Goal: Task Accomplishment & Management: Manage account settings

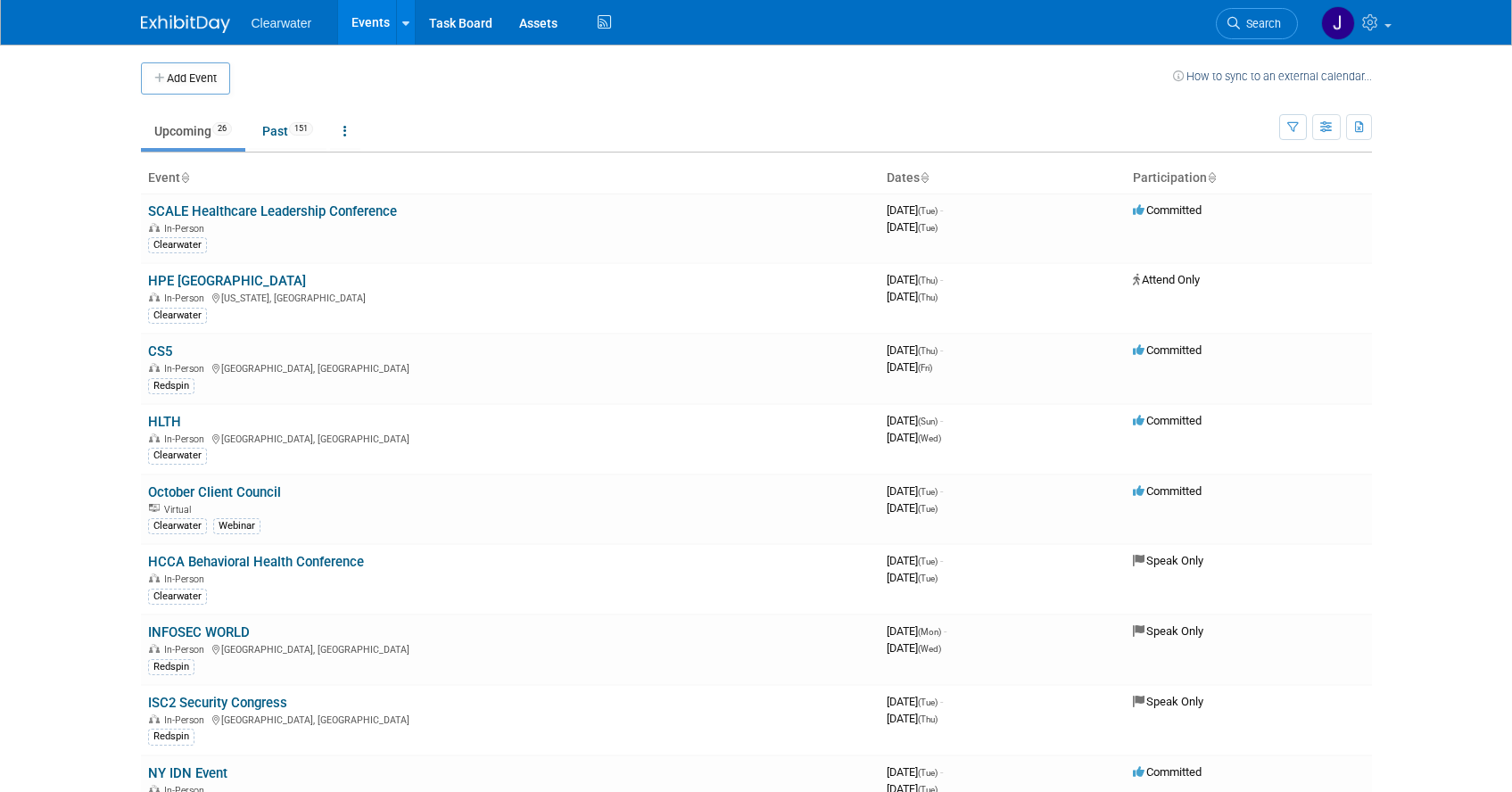
click at [171, 179] on th "Event" at bounding box center [510, 178] width 738 height 31
click at [186, 177] on icon at bounding box center [184, 179] width 9 height 12
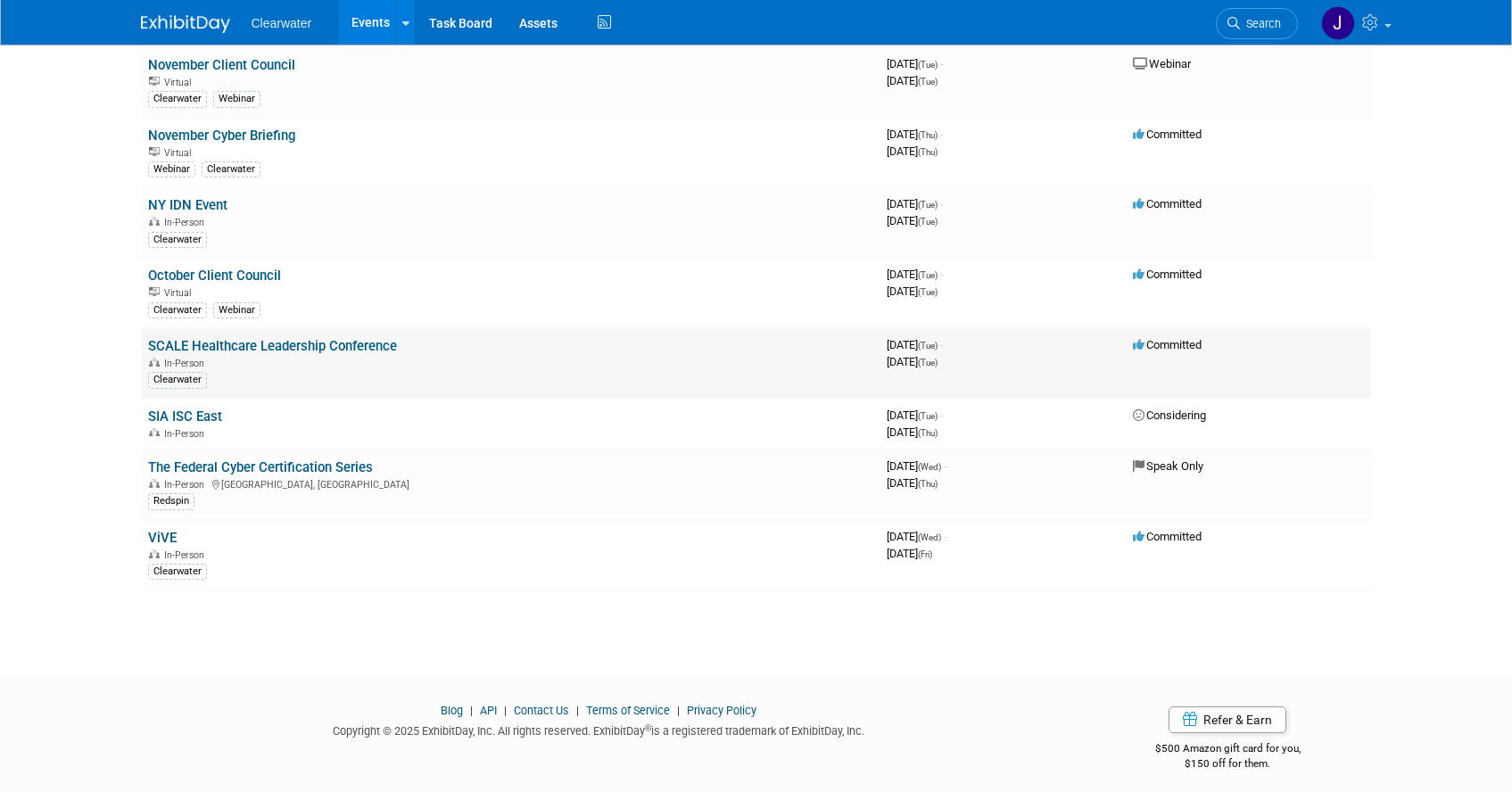
scroll to position [1420, 0]
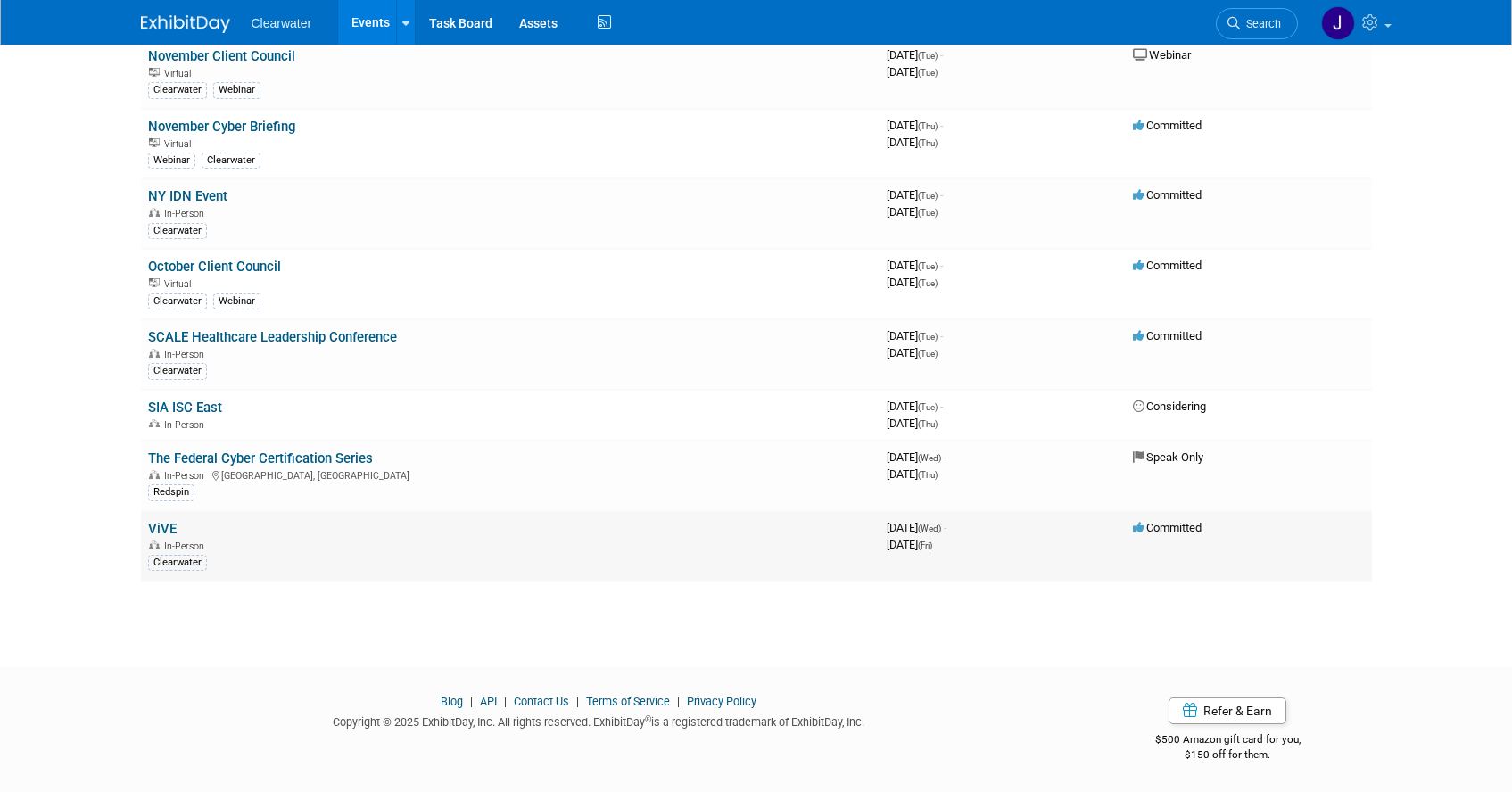
click at [164, 525] on link "ViVE" at bounding box center [162, 529] width 29 height 16
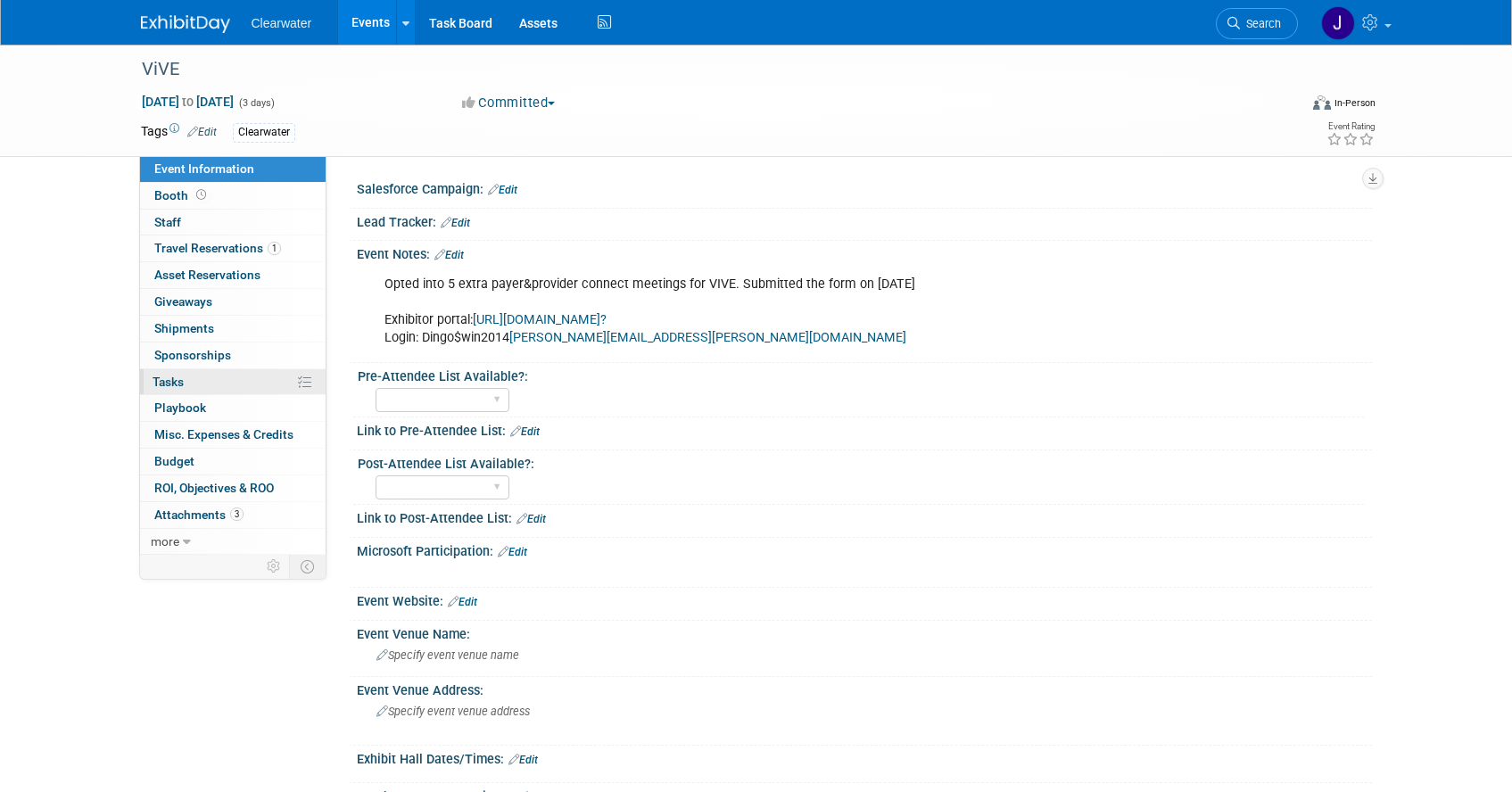
click at [202, 375] on link "0% Tasks 0%" at bounding box center [233, 382] width 185 height 26
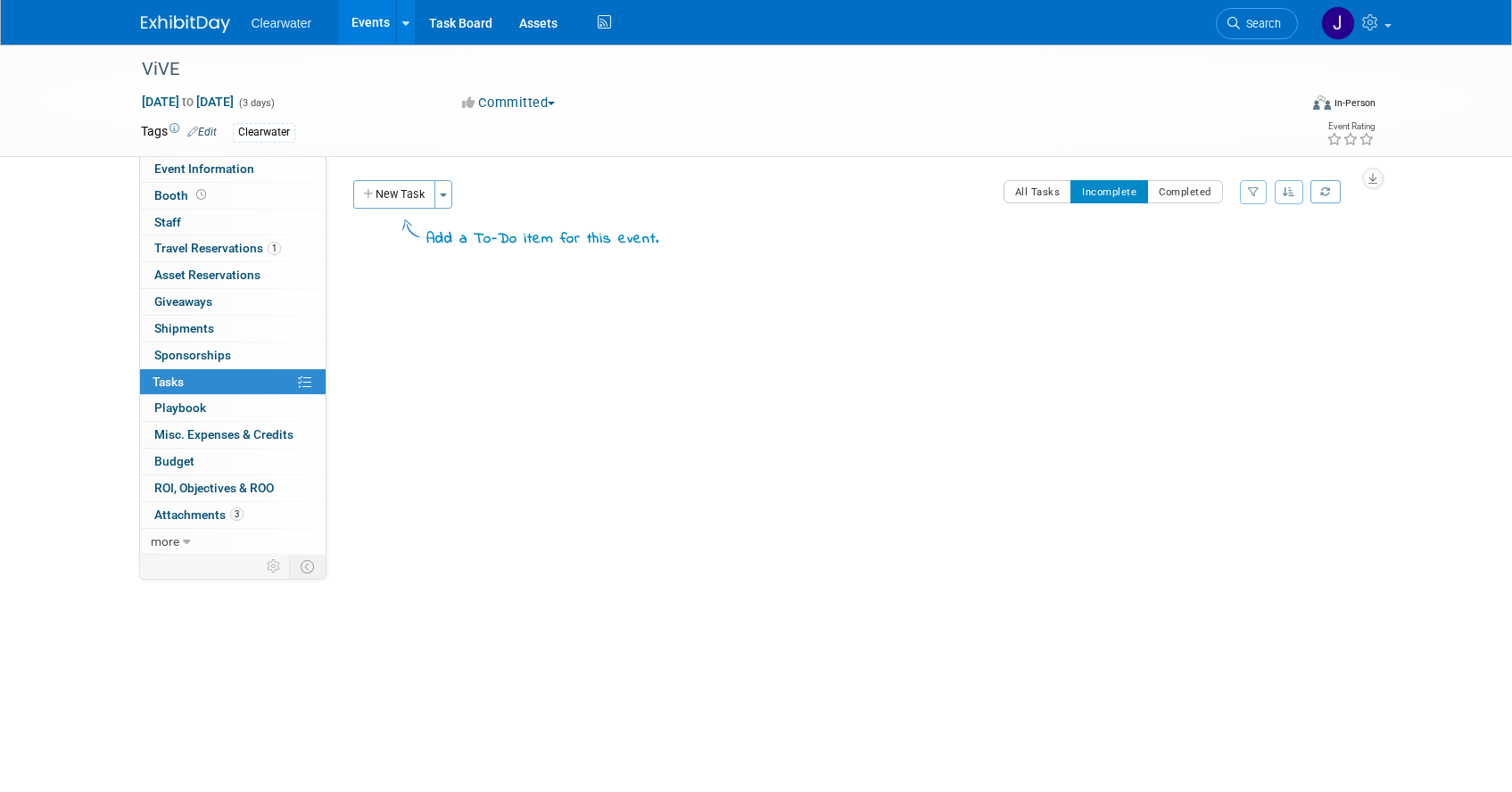
click at [398, 192] on button "New Task" at bounding box center [394, 194] width 82 height 29
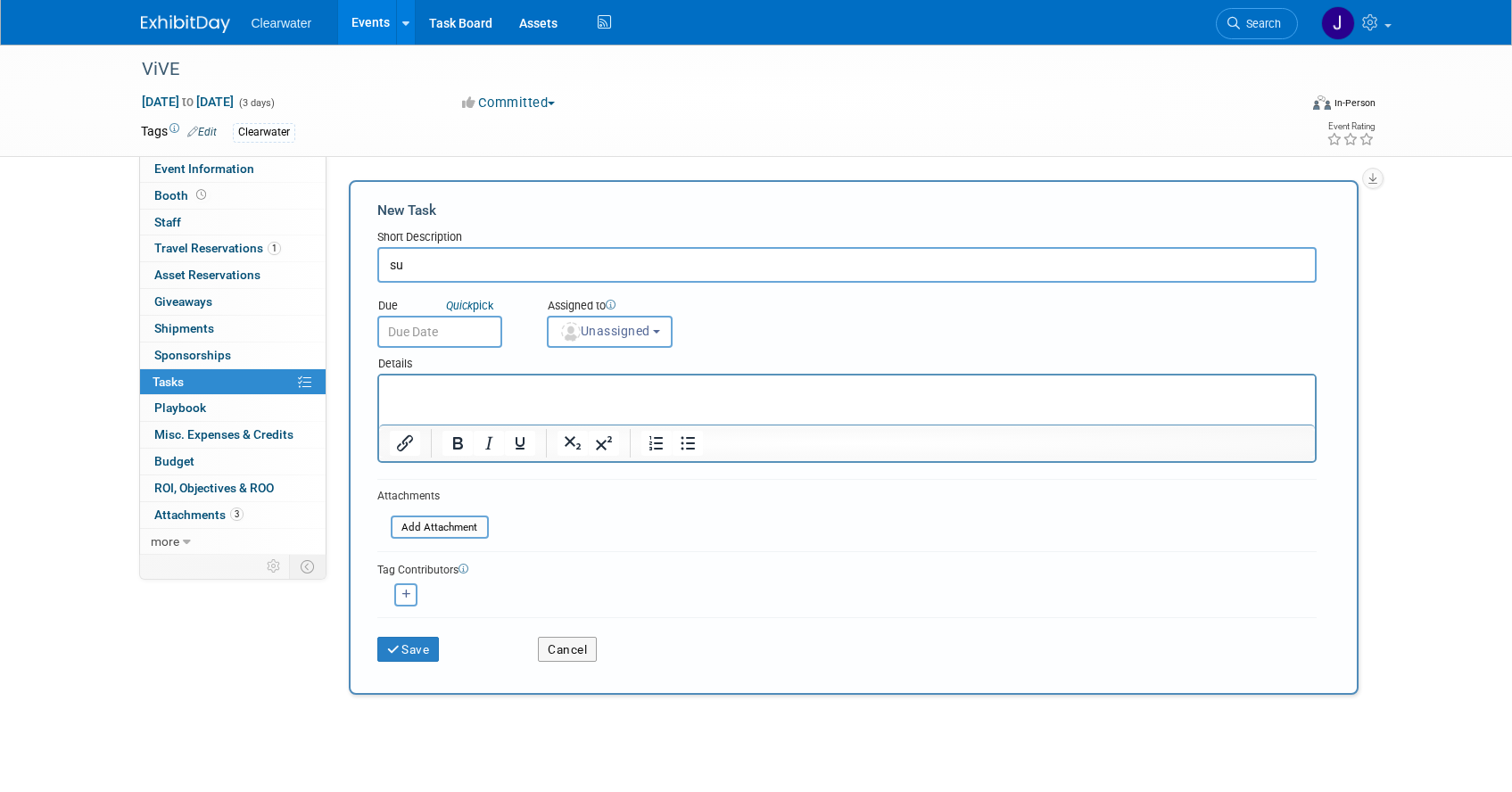
type input "s"
type input "Submit booth graphics"
click at [458, 401] on html at bounding box center [846, 387] width 936 height 25
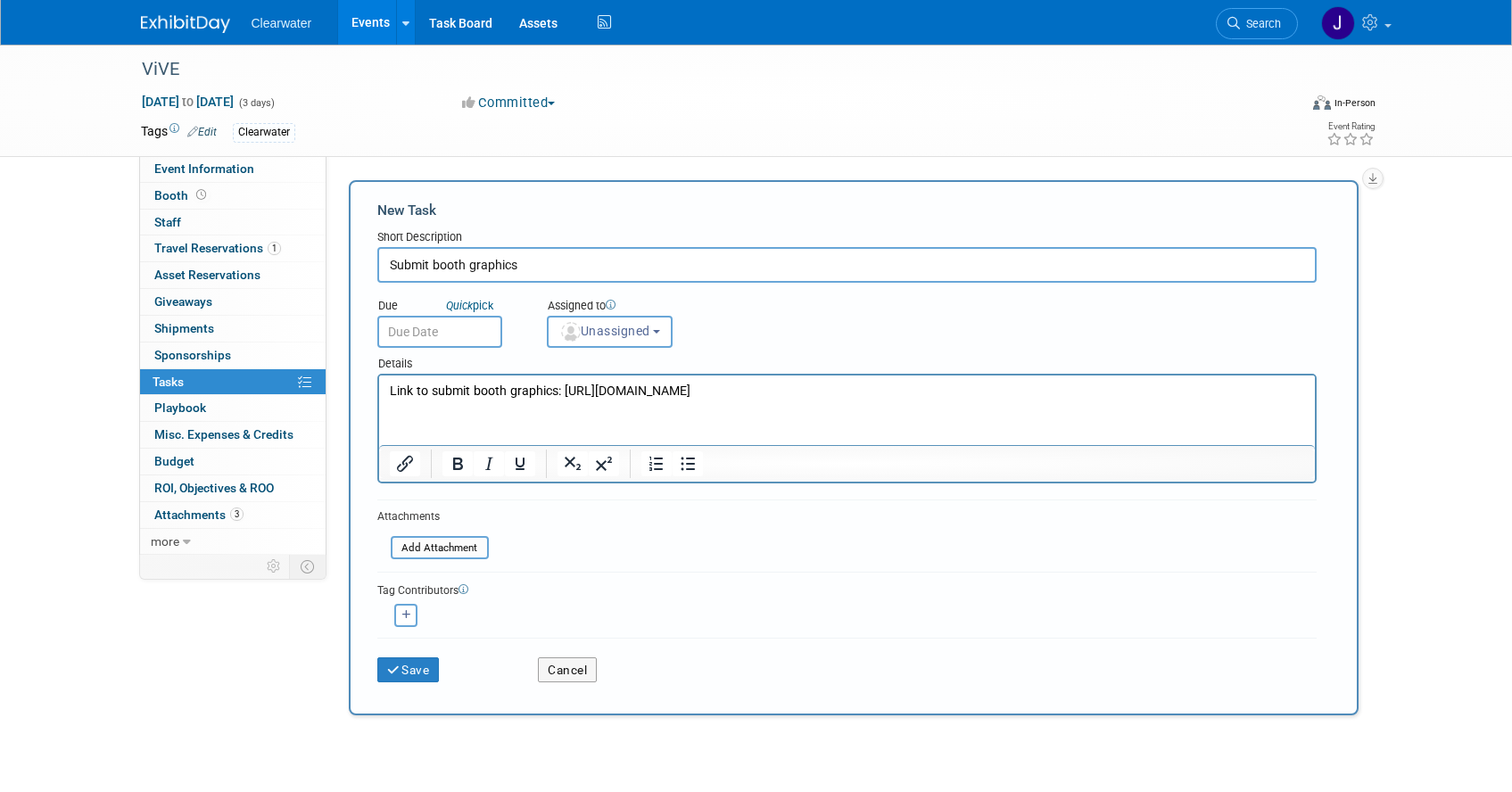
drag, startPoint x: 1081, startPoint y: 386, endPoint x: 626, endPoint y: 397, distance: 455.1
click at [629, 383] on p "Link to submit booth graphics: https://t3centralwebservices.t3expo.com/SponsorU…" at bounding box center [846, 392] width 915 height 18
click at [669, 401] on html "Link to submit booth graphics: https://t3centralwebservices.t3expo.com/SponsorU…" at bounding box center [846, 387] width 936 height 25
drag, startPoint x: 564, startPoint y: 393, endPoint x: 1035, endPoint y: 412, distance: 471.4
click at [1061, 401] on html "Link to submit booth graphics: https://t3centralwebservices.t3expo.com/SponsorU…" at bounding box center [846, 387] width 936 height 25
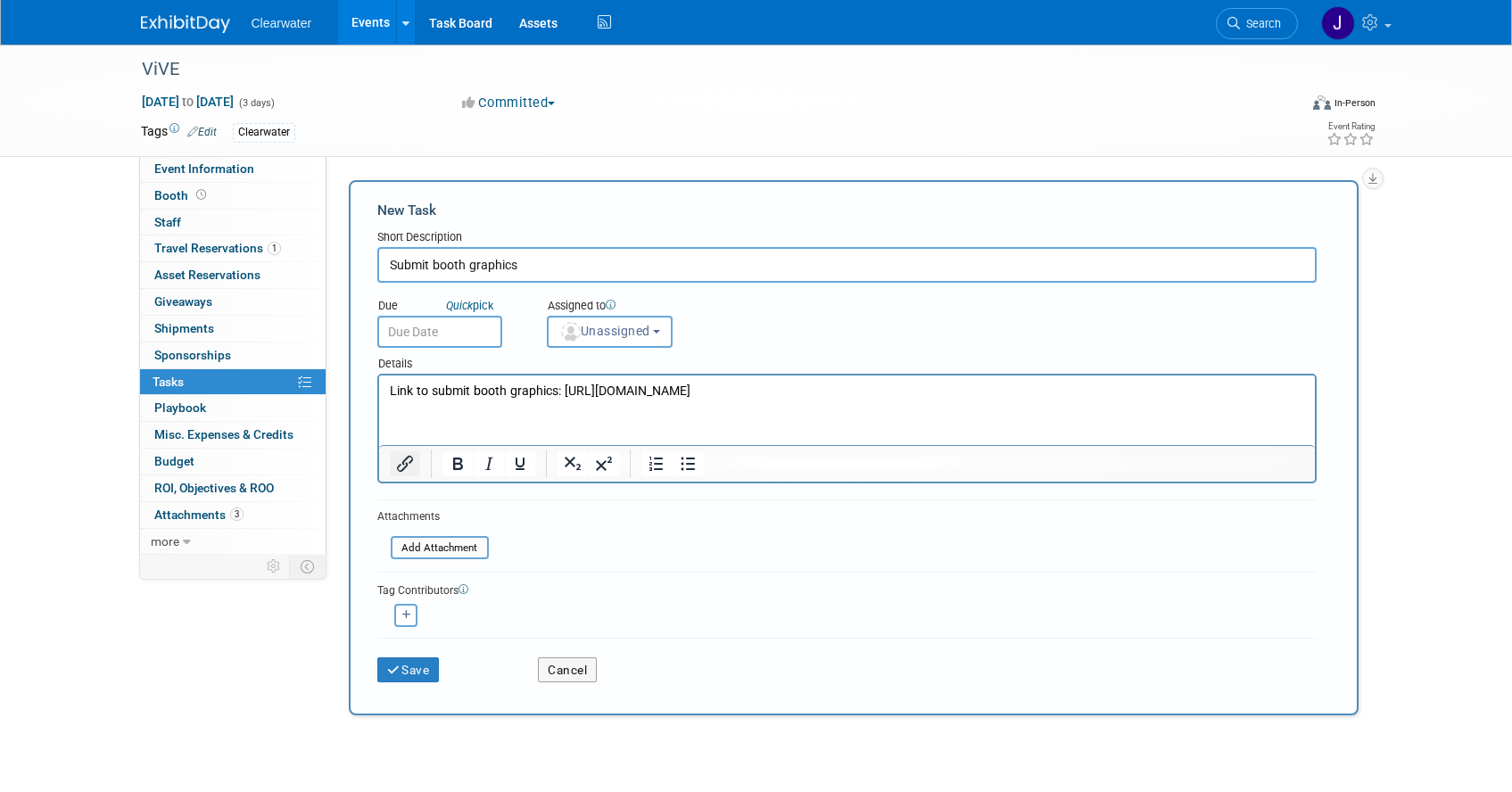
click at [408, 469] on icon "Insert/edit link" at bounding box center [405, 464] width 22 height 22
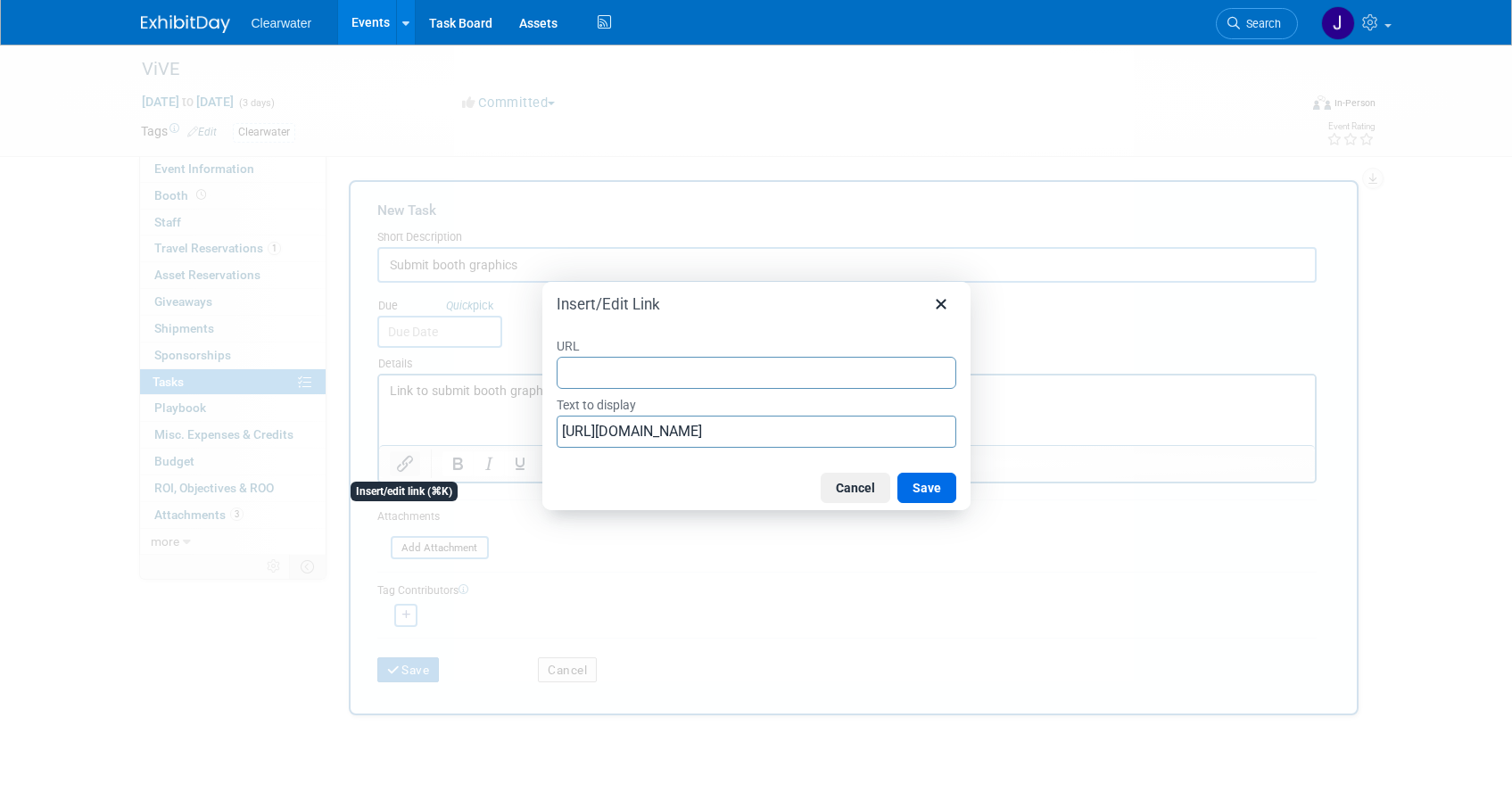
type input "https://t3centralwebservices.t3expo.com/SponsorUpload/Upload.aspx?EventId=13516"
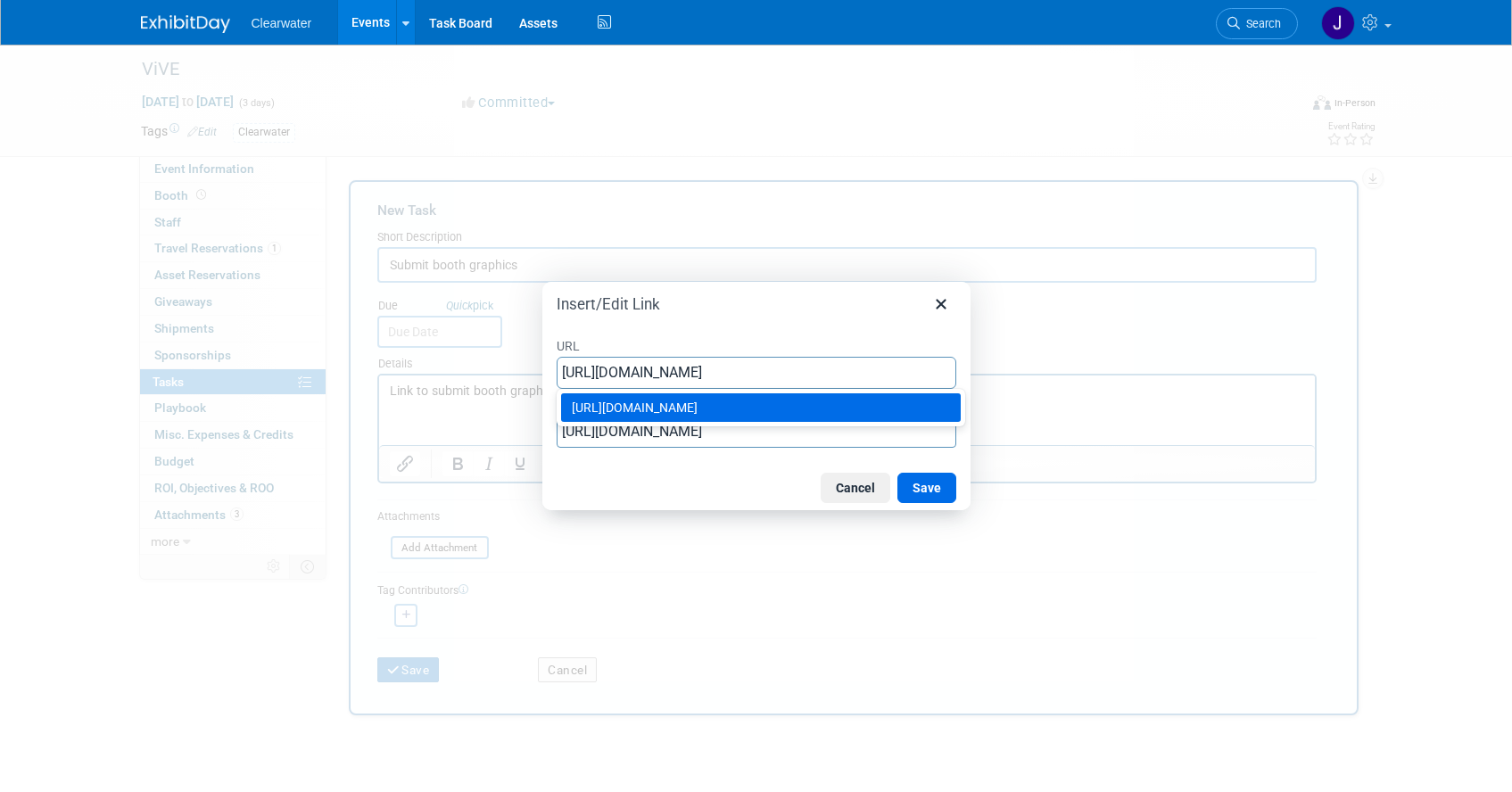
click at [879, 419] on div "https://t3centralwebservices.t3expo.com/SponsorUpload/Upload.aspx?EventId=13516" at bounding box center [763, 408] width 382 height 22
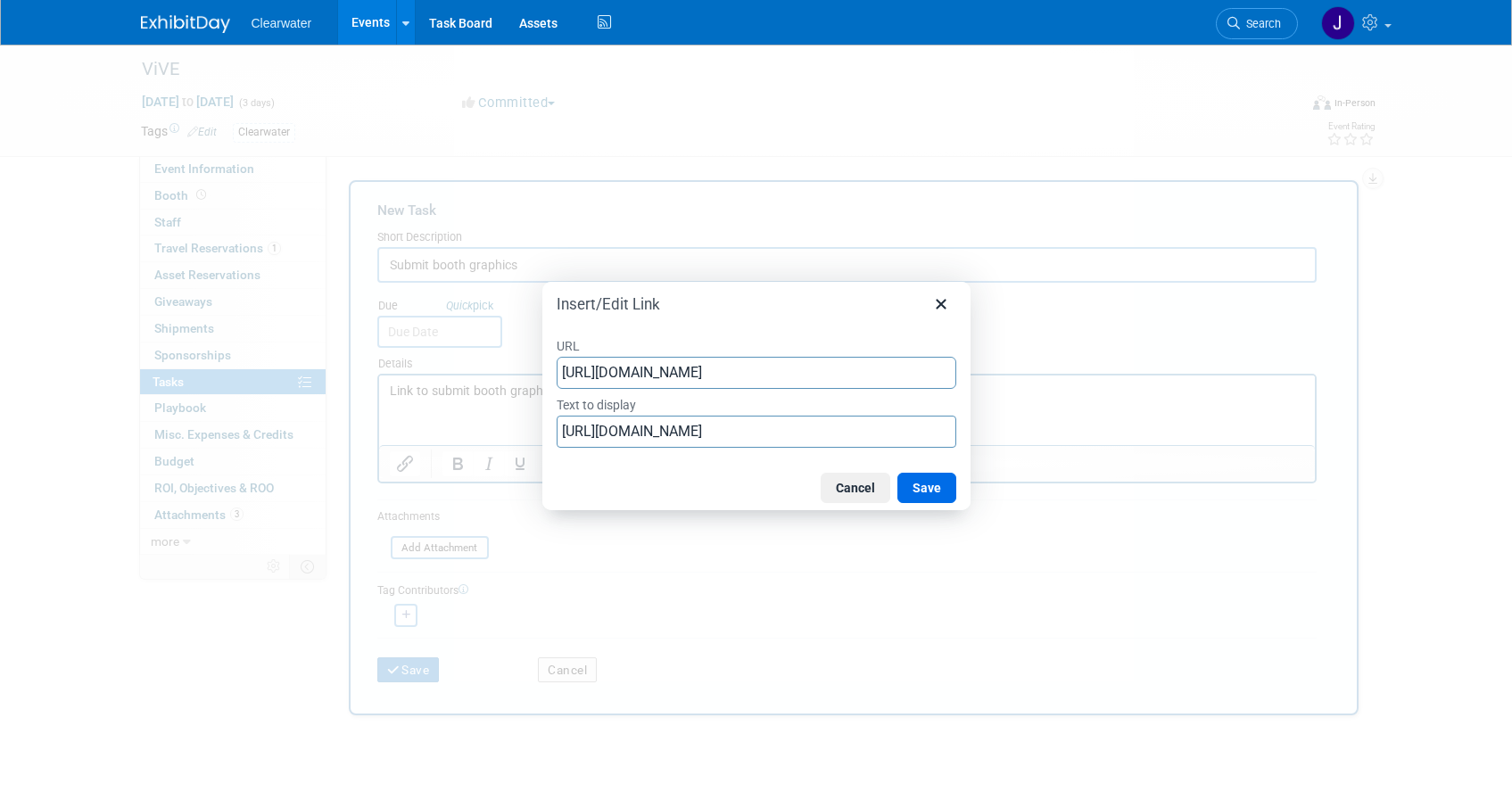
click at [921, 482] on button "Save" at bounding box center [926, 488] width 58 height 31
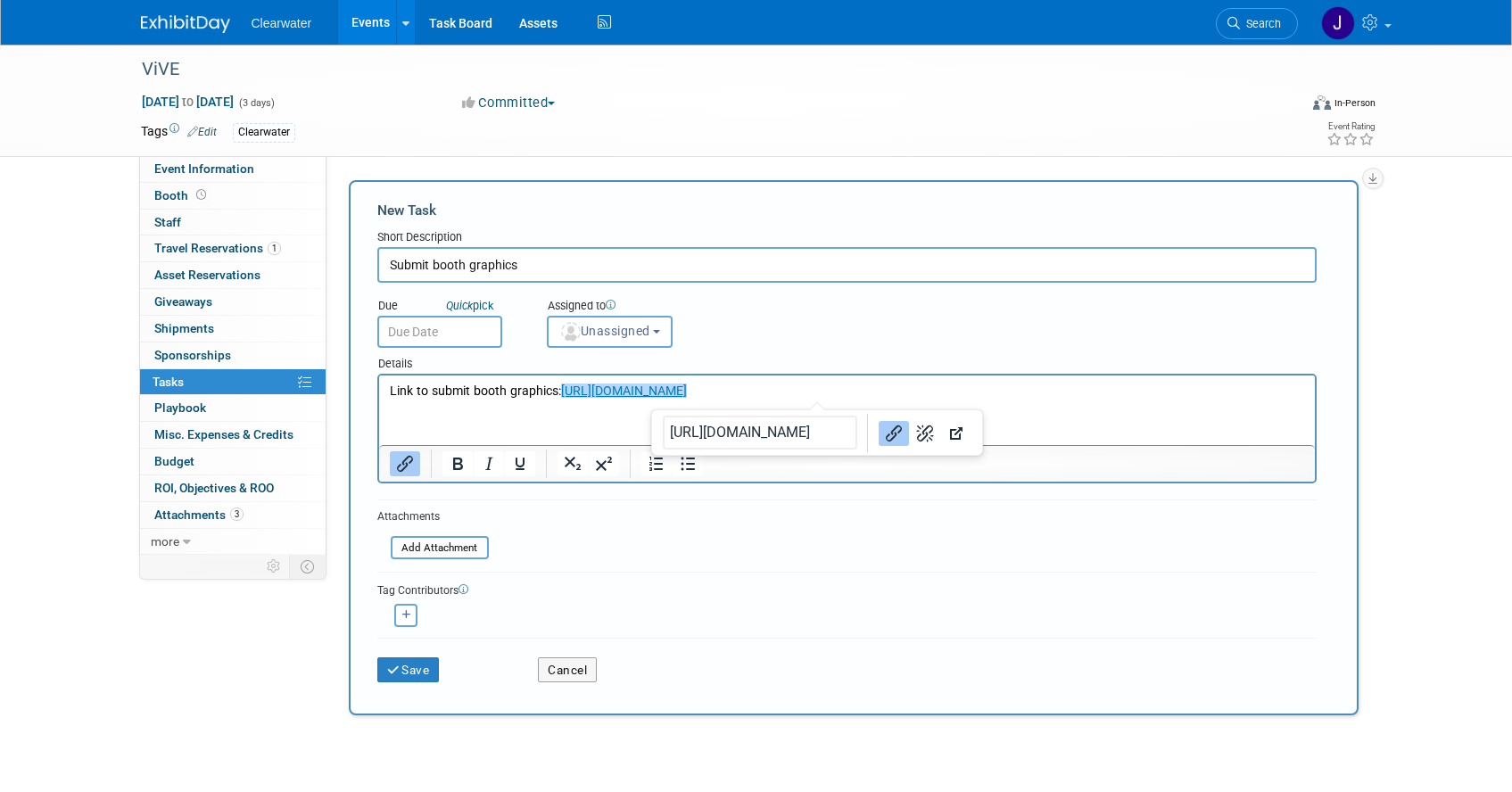
click at [555, 401] on html "Link to submit booth graphics: https://t3centralwebservices.t3expo.com/SponsorU…" at bounding box center [846, 387] width 936 height 25
click at [640, 328] on span "Unassigned" at bounding box center [605, 331] width 91 height 14
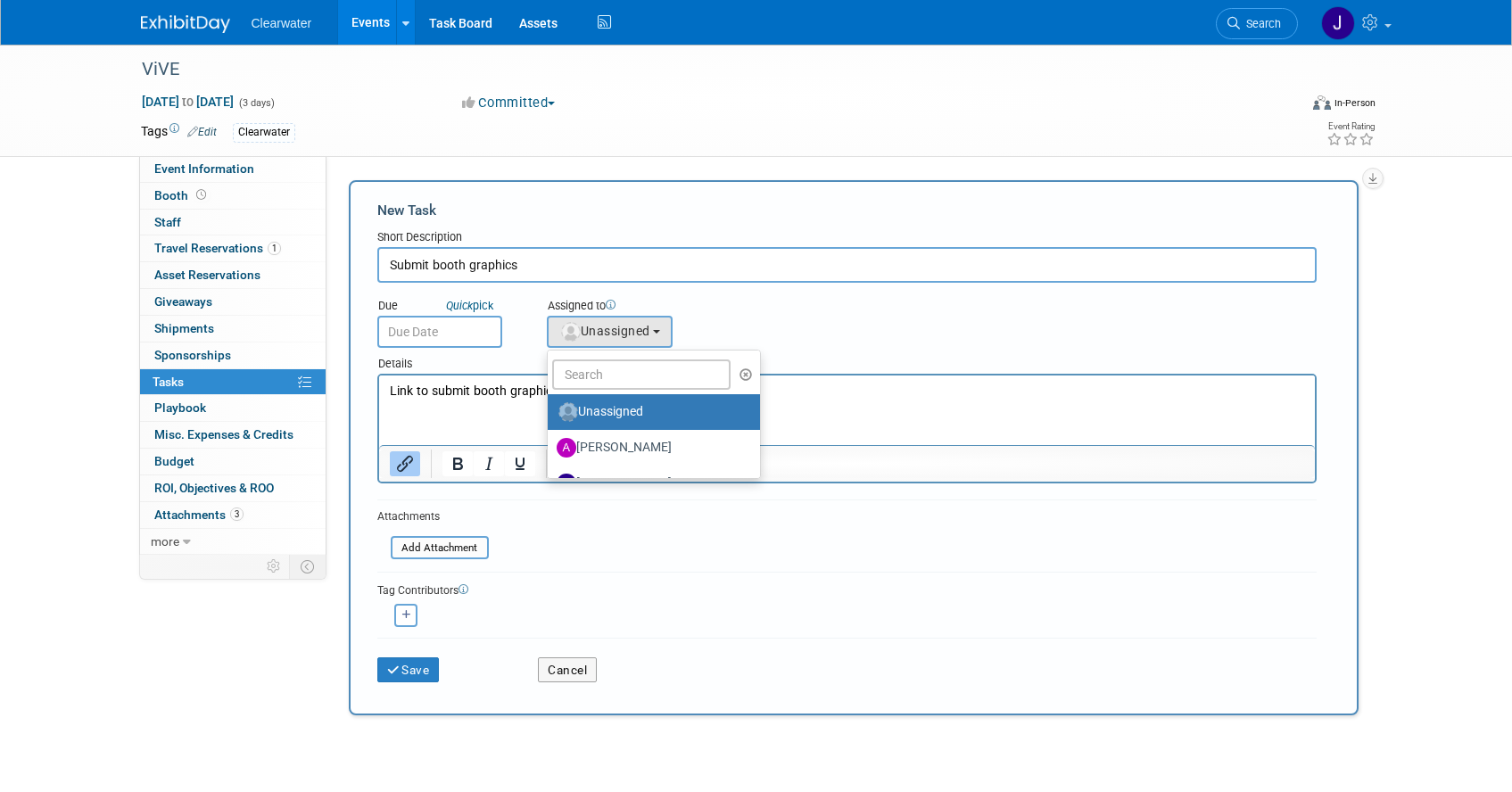
click at [637, 357] on ul "Unassigned Alicia Blount Jakera Willis (me) John Howlett Lauren Frickle Lisa Mu…" at bounding box center [654, 414] width 215 height 130
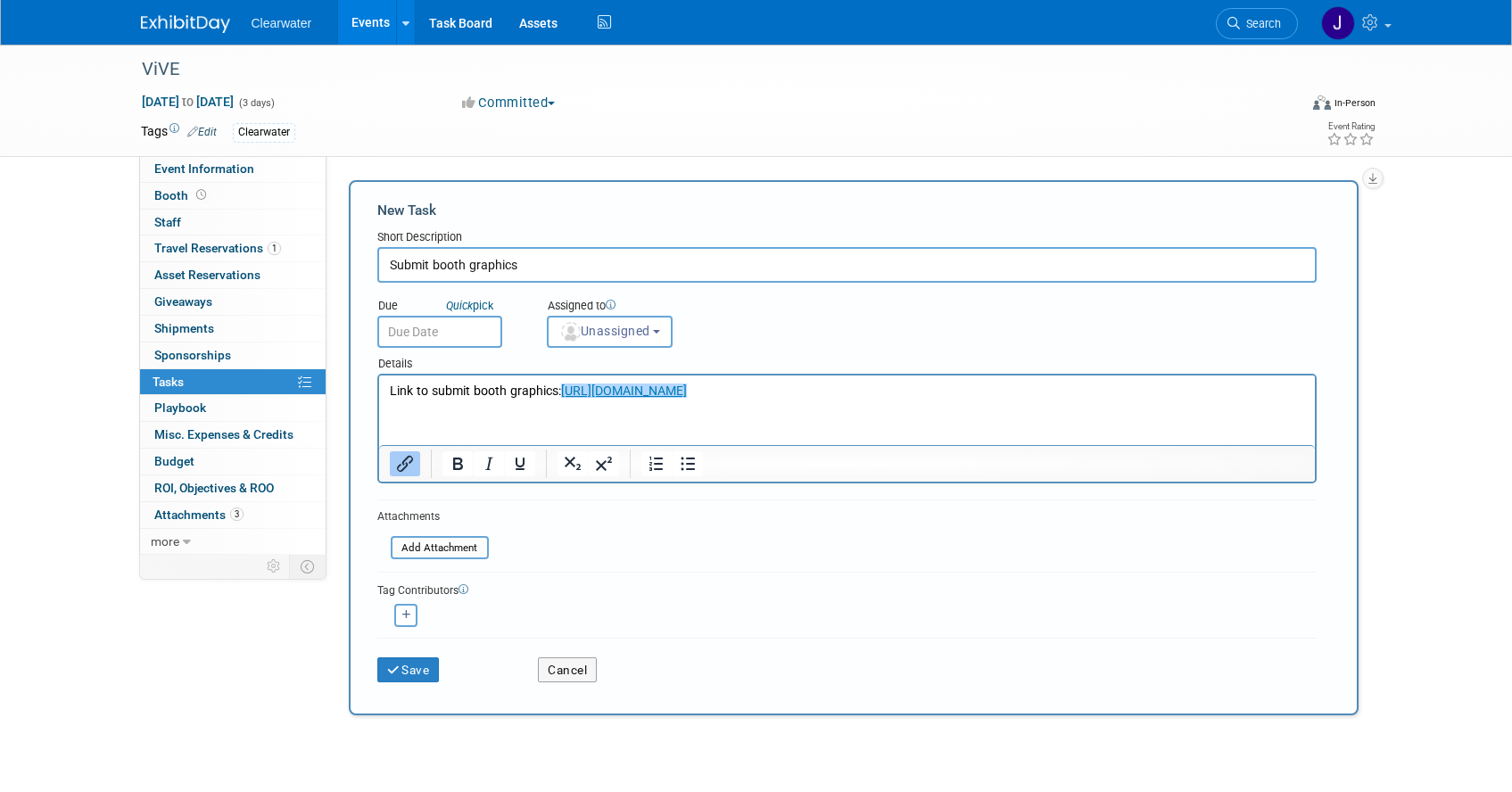
drag, startPoint x: 630, startPoint y: 299, endPoint x: 609, endPoint y: 326, distance: 34.2
click at [630, 299] on div "Assigned to" at bounding box center [654, 307] width 215 height 18
click at [607, 328] on span "Unassigned" at bounding box center [605, 331] width 91 height 14
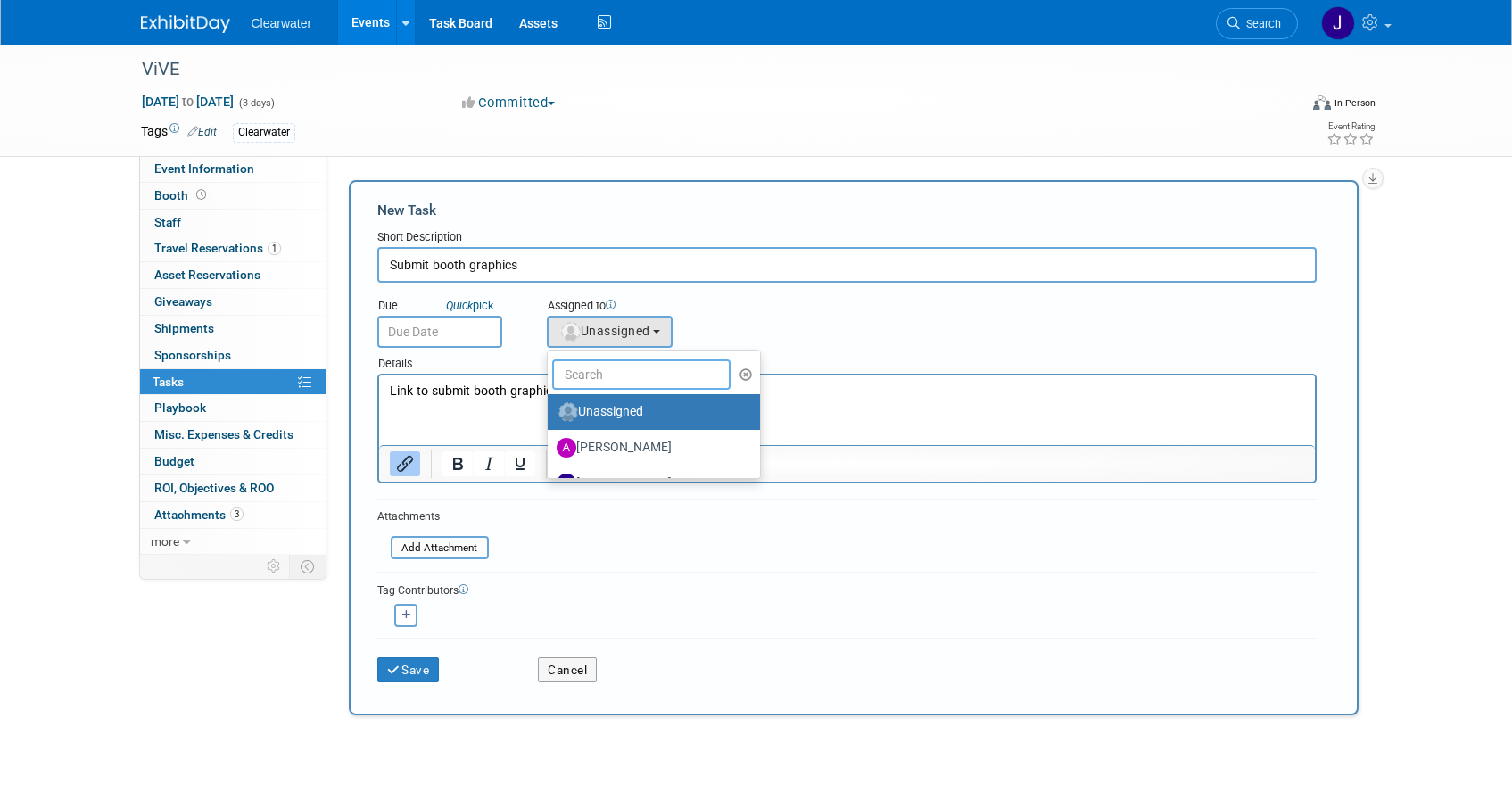
click at [592, 367] on input "text" at bounding box center [641, 374] width 178 height 31
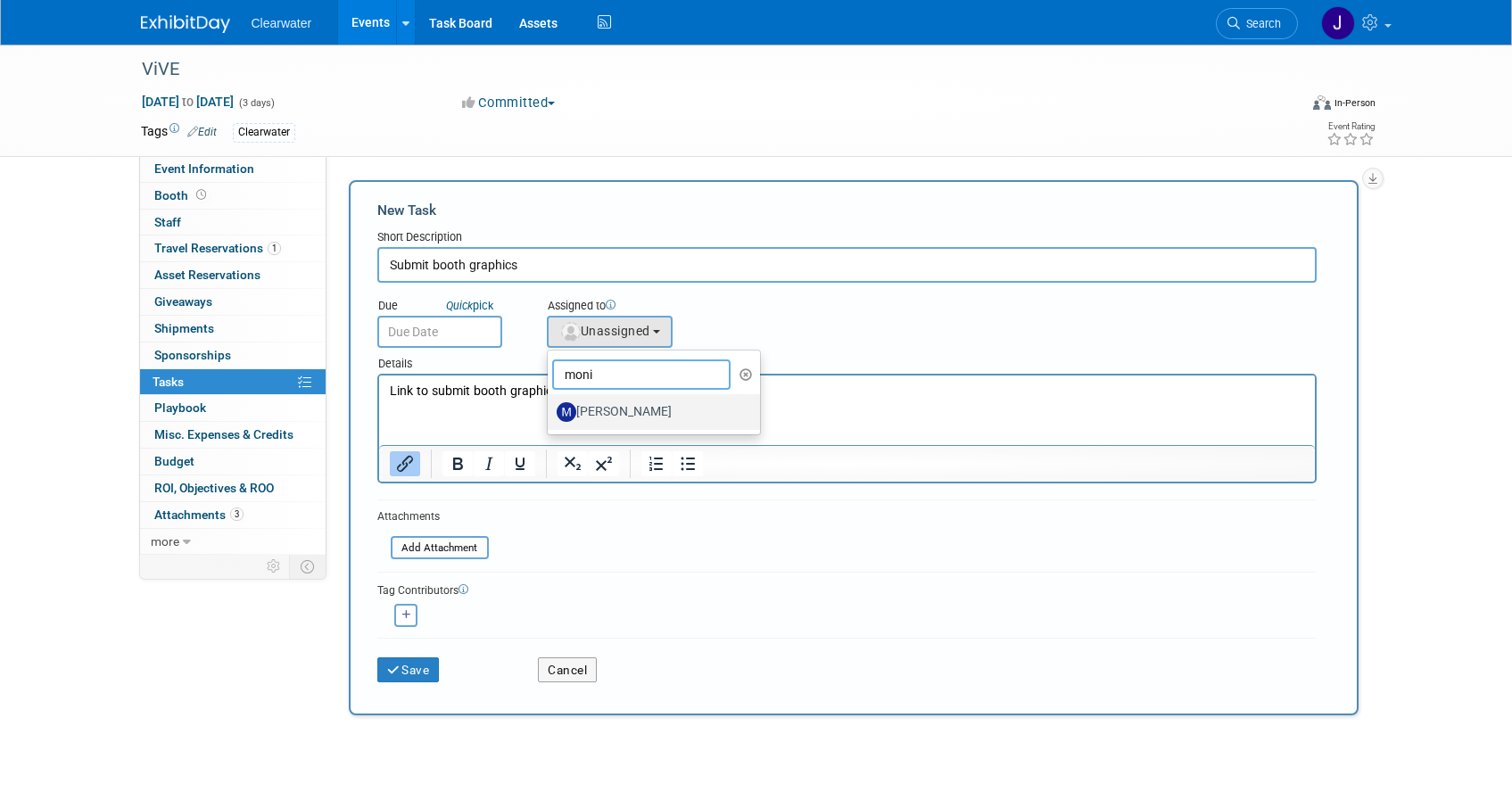
type input "moni"
click at [592, 407] on label "Monica Pastor" at bounding box center [649, 412] width 186 height 29
click at [550, 407] on input "Monica Pastor" at bounding box center [544, 410] width 12 height 12
select select "64254334-9387-4d6a-96b6-2827250710f2"
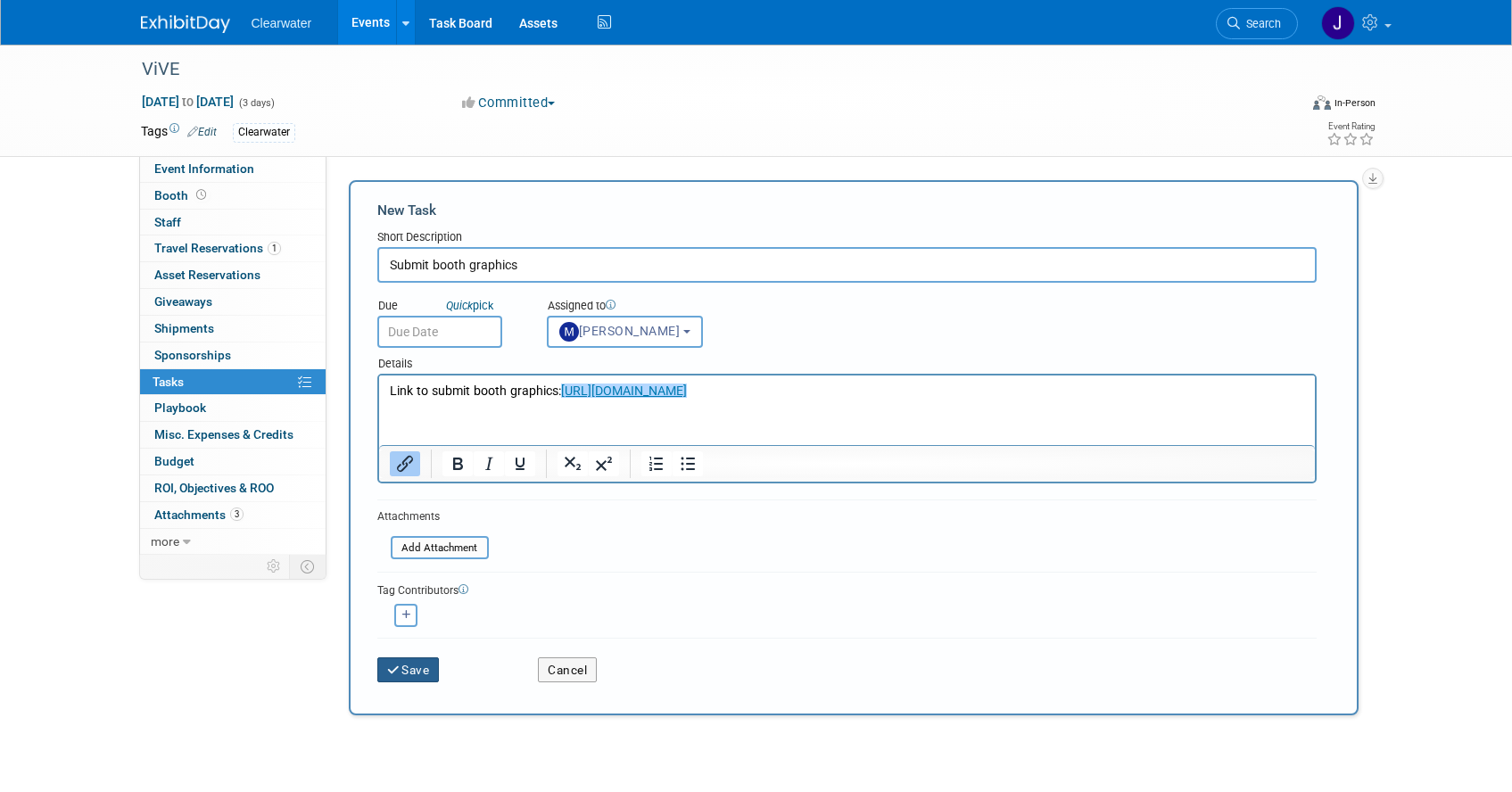
click at [394, 669] on icon "submit" at bounding box center [394, 670] width 15 height 13
